Goal: Task Accomplishment & Management: Manage account settings

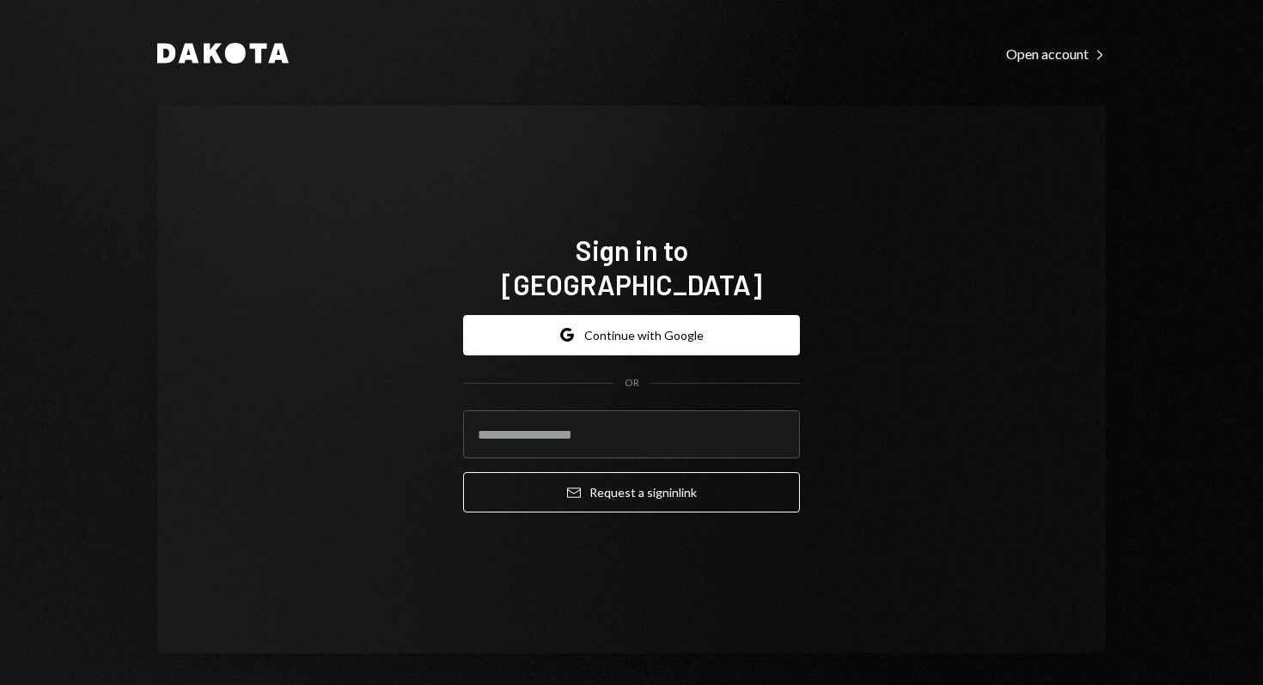
click at [0, 685] on com-1password-button at bounding box center [0, 685] width 0 height 0
type input "**********"
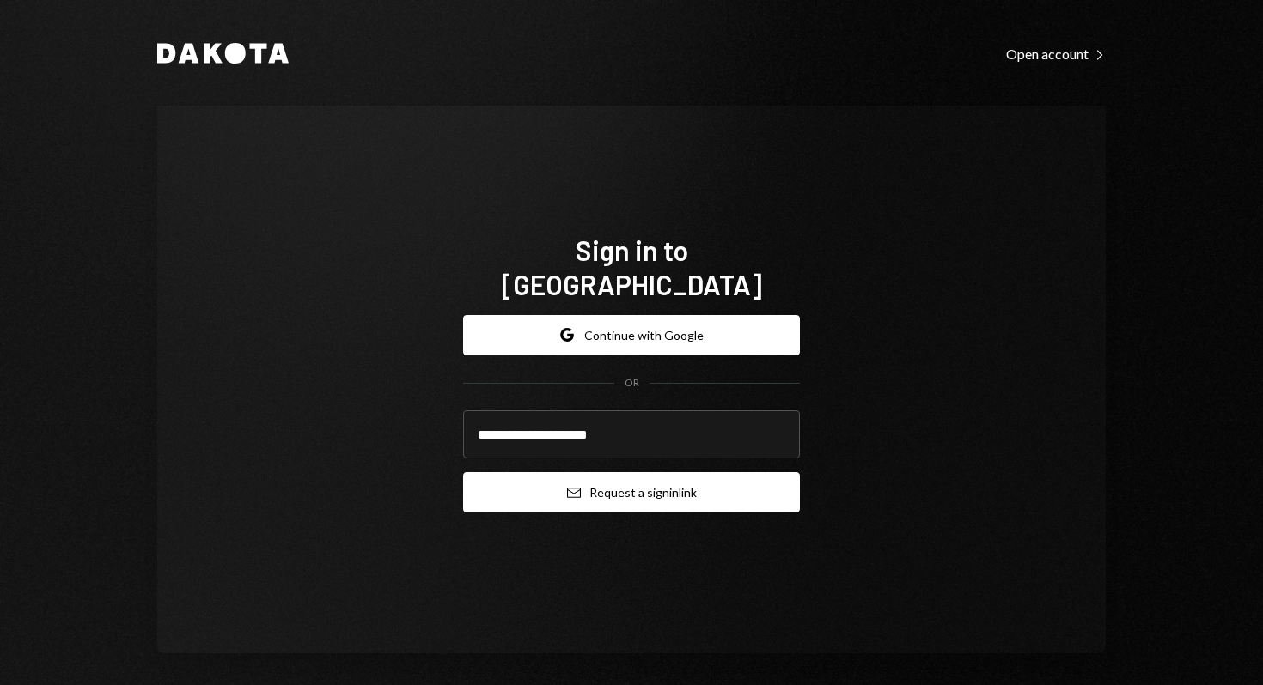
click at [535, 472] on button "Email Request a sign in link" at bounding box center [631, 492] width 337 height 40
